Goal: Task Accomplishment & Management: Manage account settings

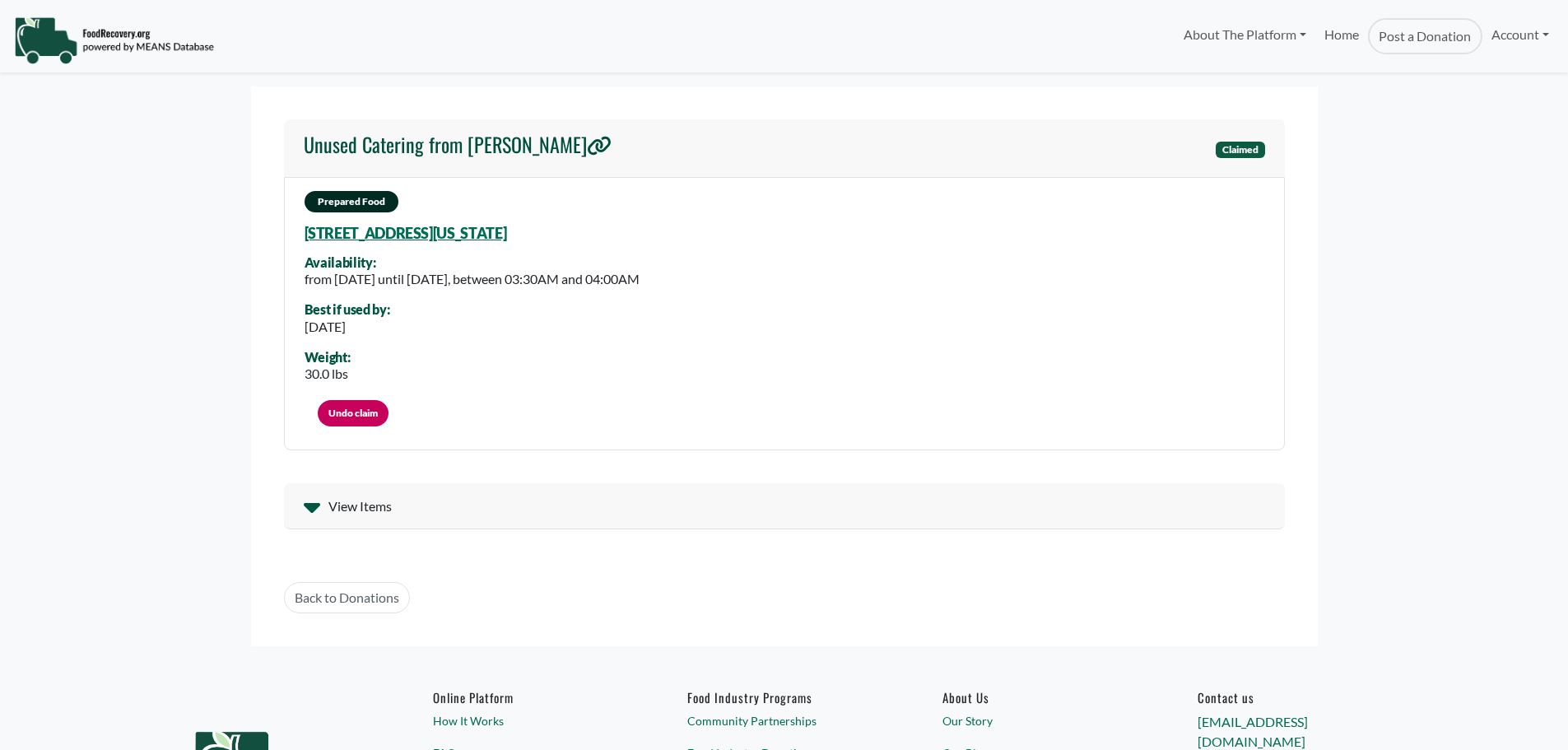
select select "Language Translate Widget"
click at [345, 407] on link "Undo claim" at bounding box center [353, 413] width 71 height 27
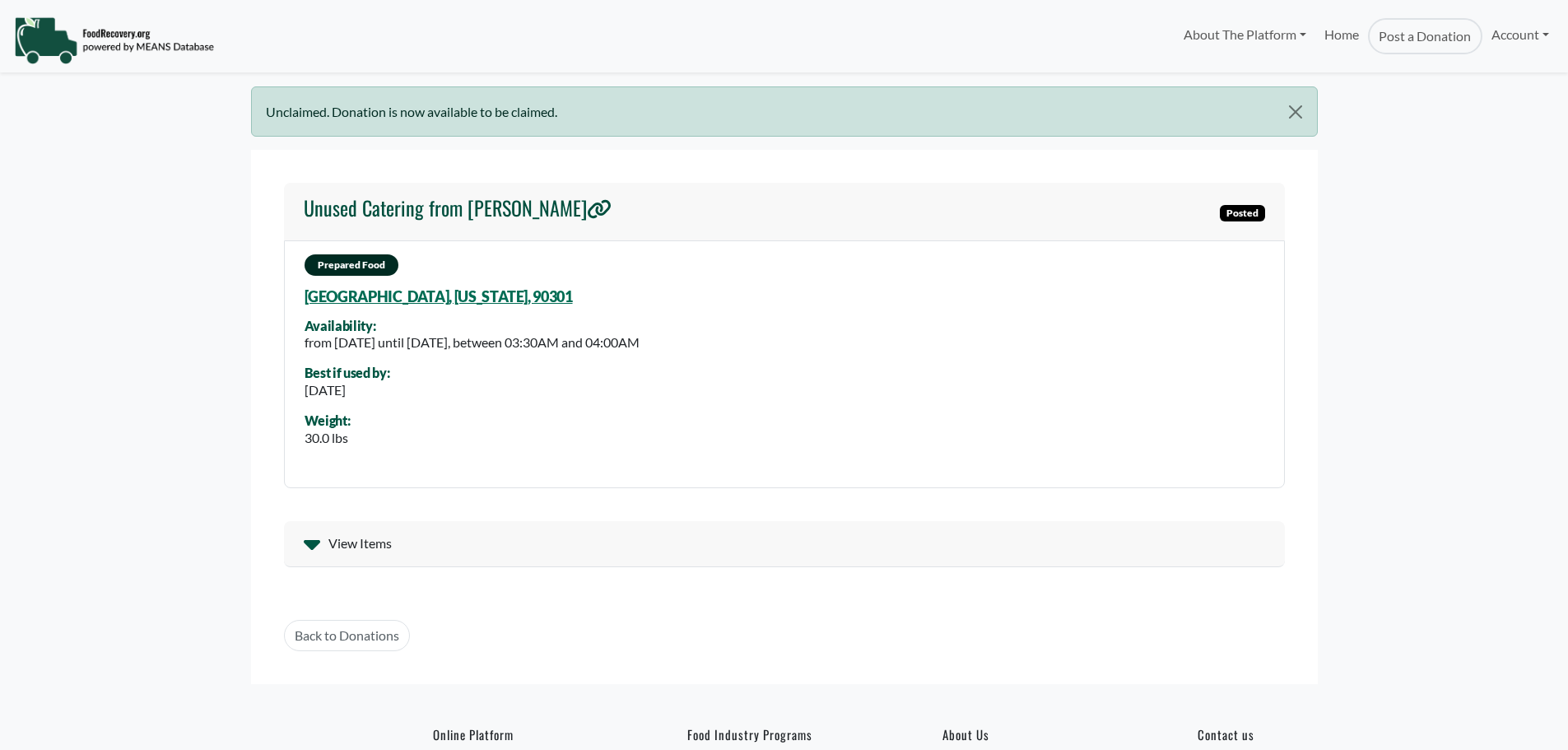
select select "Language Translate Widget"
click at [1294, 101] on button "Close" at bounding box center [1295, 112] width 42 height 50
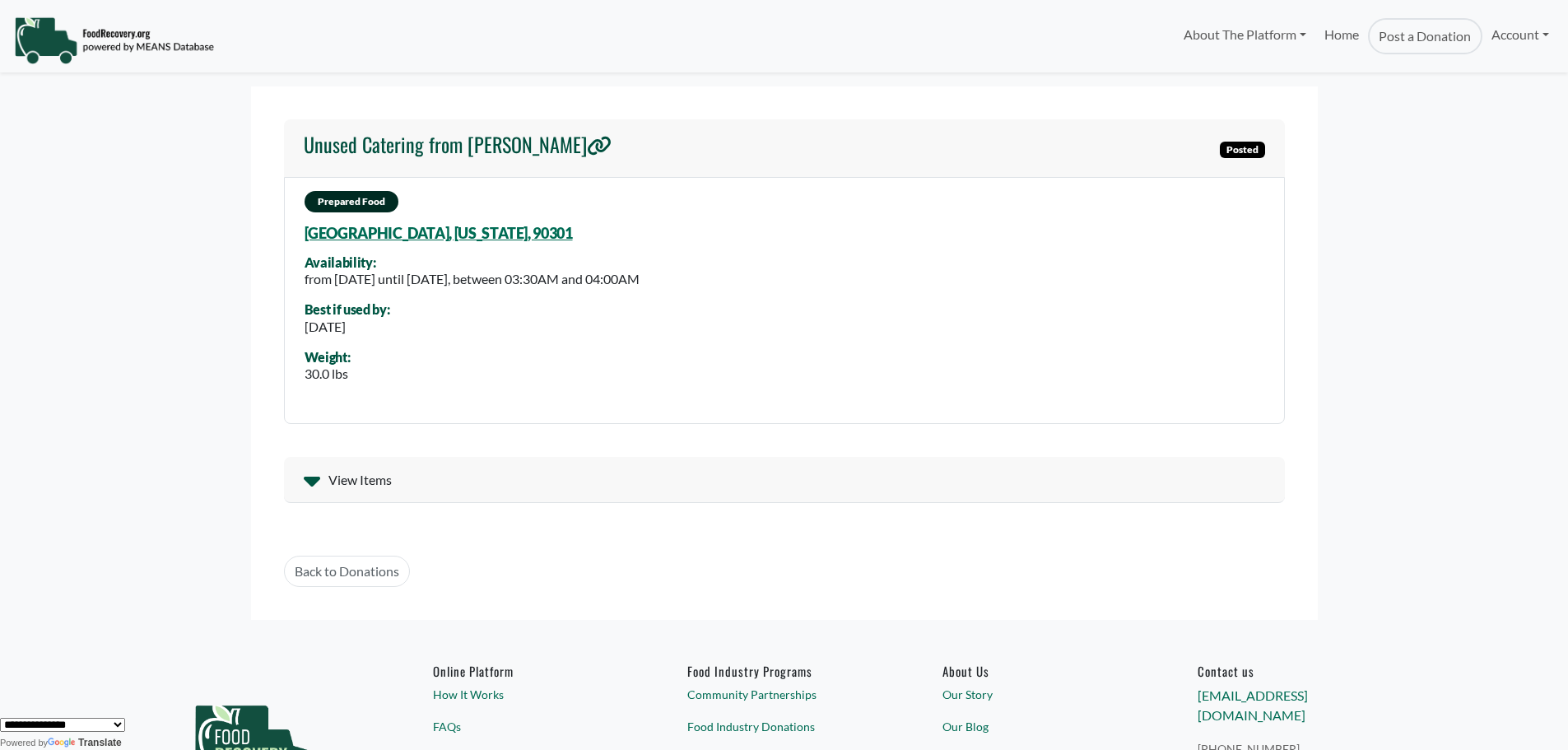
click at [102, 28] on img at bounding box center [114, 40] width 200 height 50
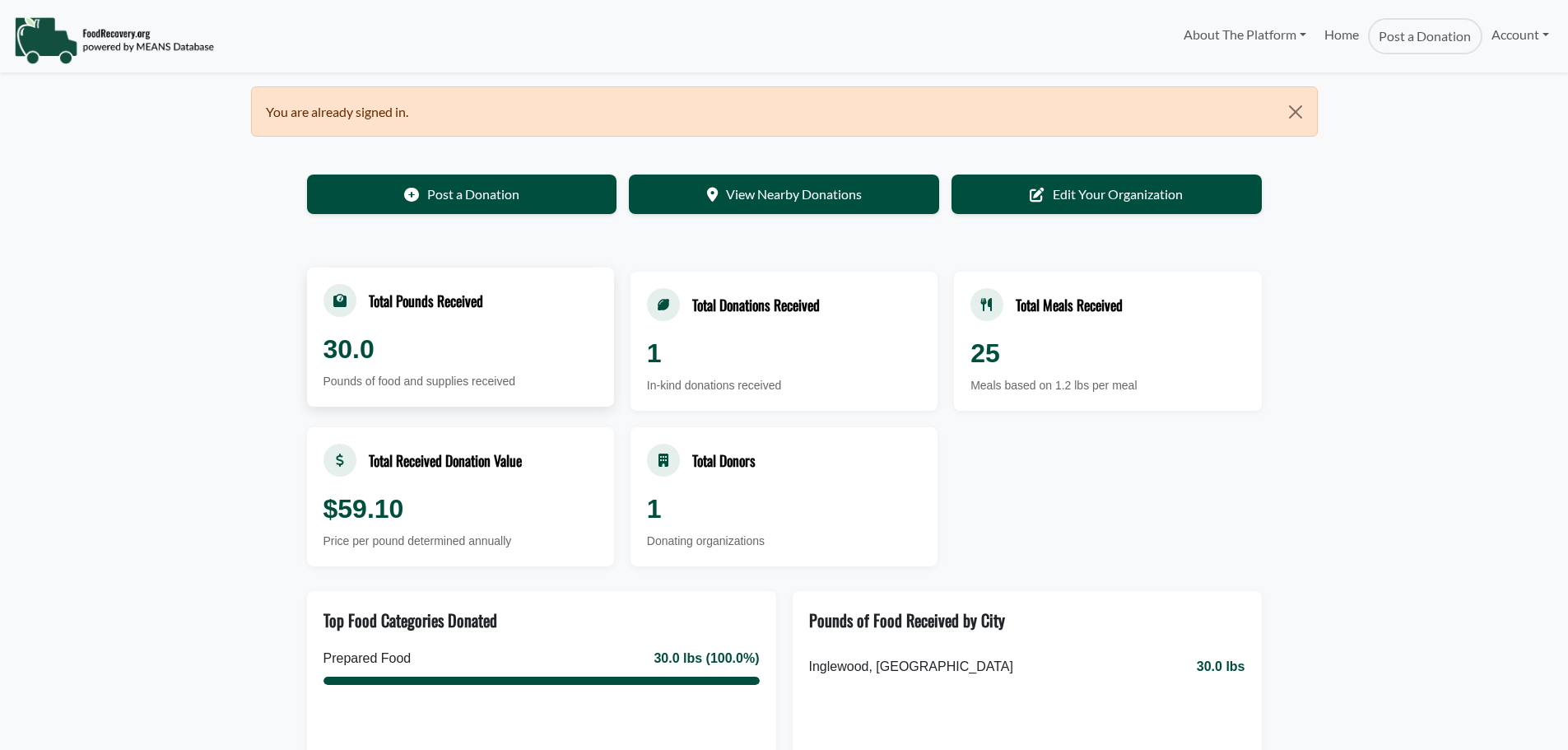
select select "Language Translate Widget"
click at [1343, 33] on link "Home" at bounding box center [1341, 37] width 52 height 37
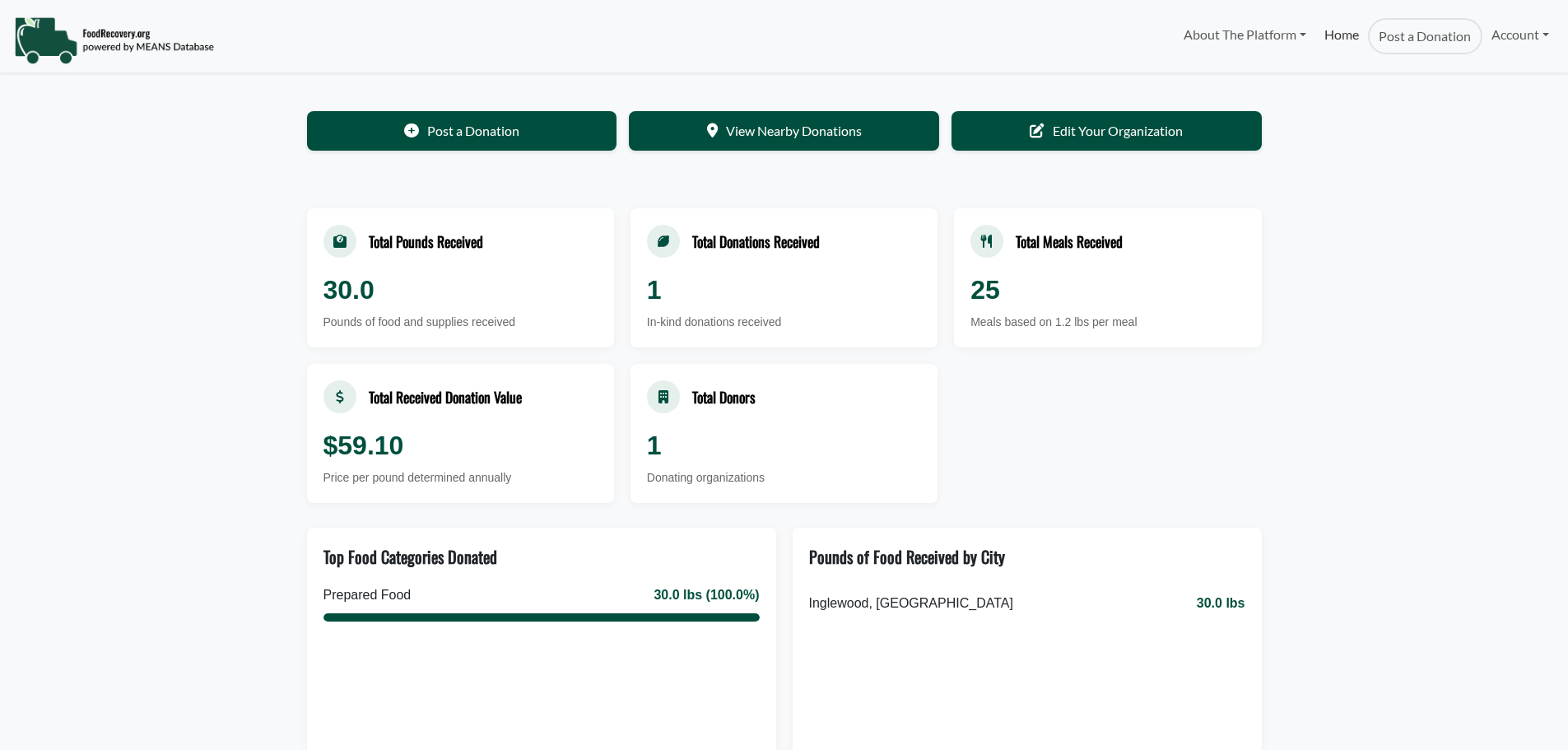
select select "Language Translate Widget"
click at [761, 135] on link "View Nearby Donations" at bounding box center [784, 128] width 311 height 39
click at [1137, 129] on link "Edit Your Organization" at bounding box center [1106, 128] width 311 height 39
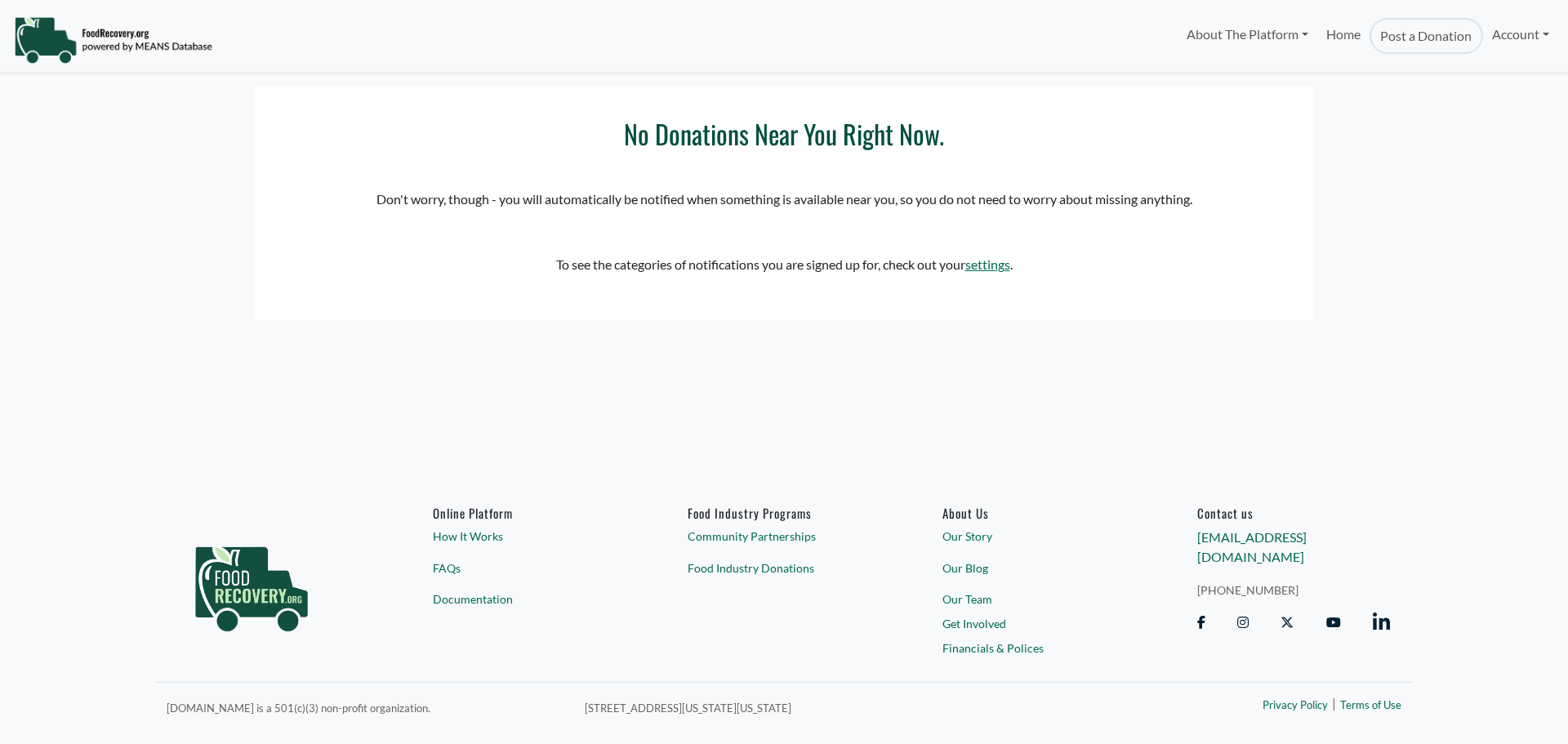
select select "Language Translate Widget"
